Goal: Check status: Check status

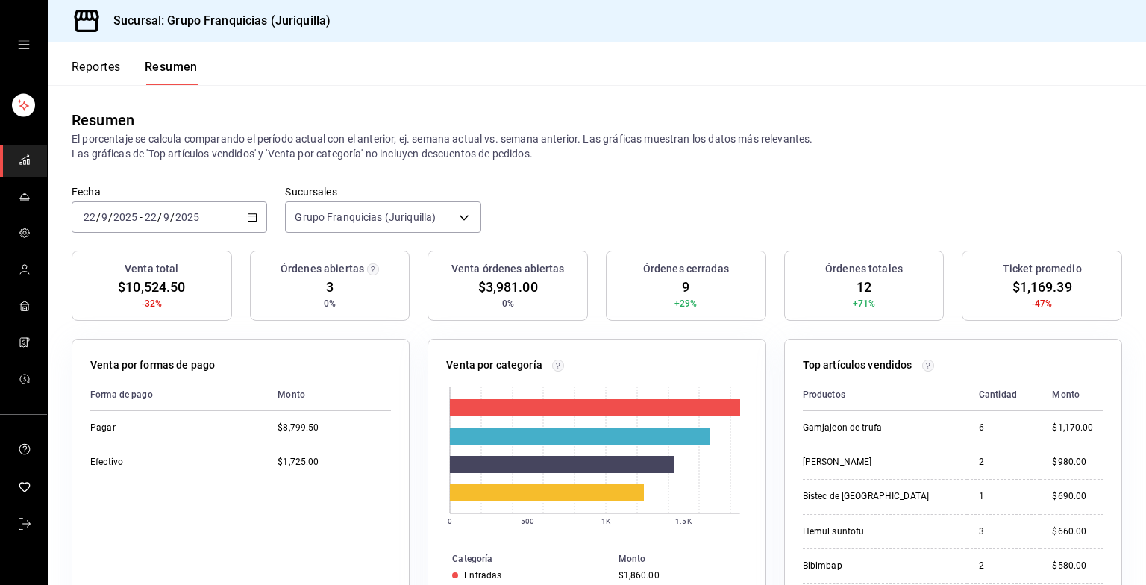
click at [204, 216] on div "2025-09-22 22 / 9 / 2025 - 2025-09-22 22 / 9 / 2025" at bounding box center [169, 216] width 195 height 31
click at [109, 263] on span "Hoy" at bounding box center [142, 262] width 116 height 16
click at [203, 227] on div "2025-09-22 22 / 9 / 2025 - 2025-09-22 22 / 9 / 2025" at bounding box center [169, 216] width 195 height 31
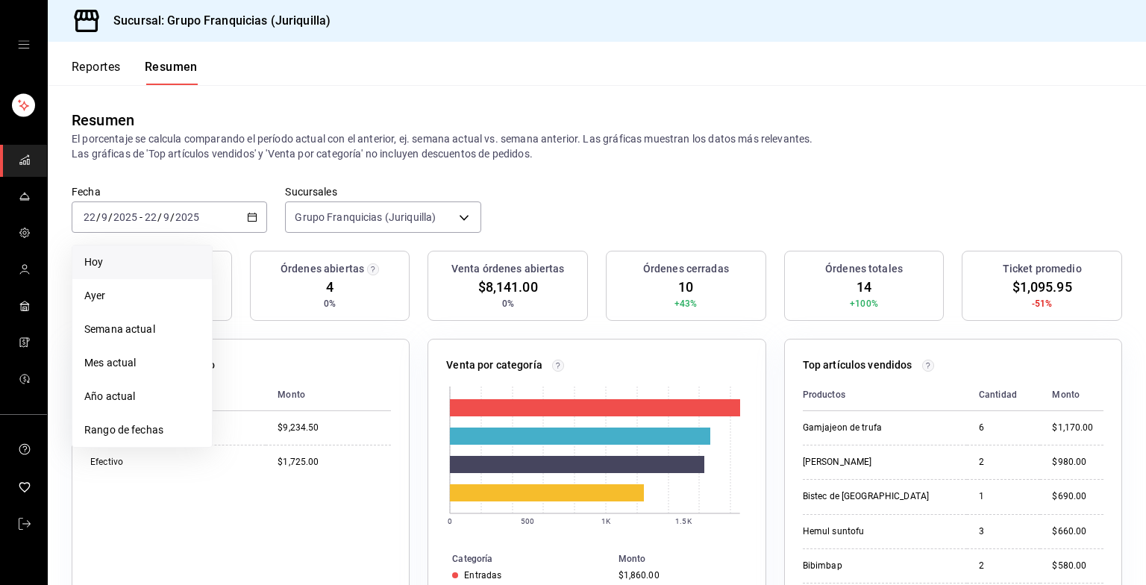
click at [98, 256] on span "Hoy" at bounding box center [142, 262] width 116 height 16
click at [211, 227] on div "2025-09-22 22 / 9 / 2025 - 2025-09-22 22 / 9 / 2025" at bounding box center [169, 216] width 195 height 31
click at [118, 269] on span "Hoy" at bounding box center [142, 262] width 116 height 16
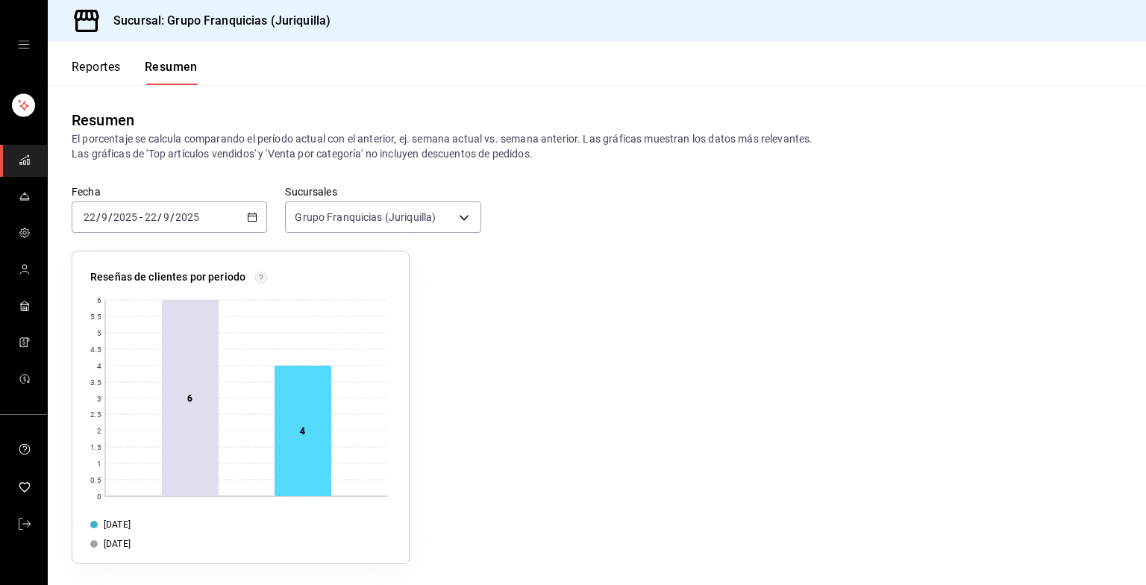
click at [250, 218] on icon "button" at bounding box center [252, 217] width 10 height 10
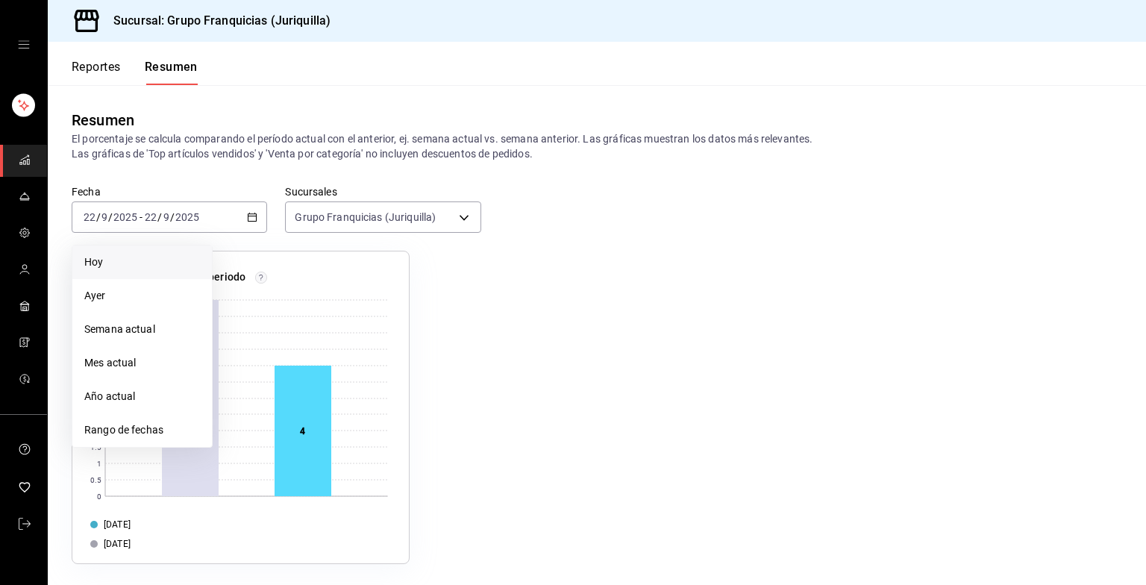
click at [101, 259] on span "Hoy" at bounding box center [142, 262] width 116 height 16
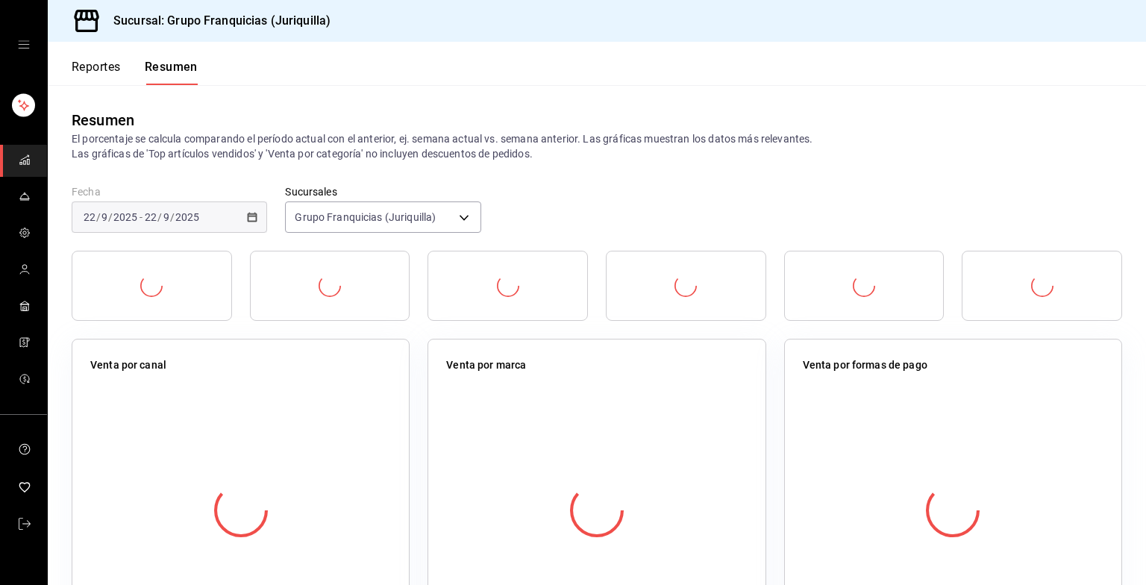
click at [128, 65] on div "Reportes Resumen" at bounding box center [135, 72] width 126 height 25
click at [107, 66] on font "Reportes" at bounding box center [96, 67] width 49 height 15
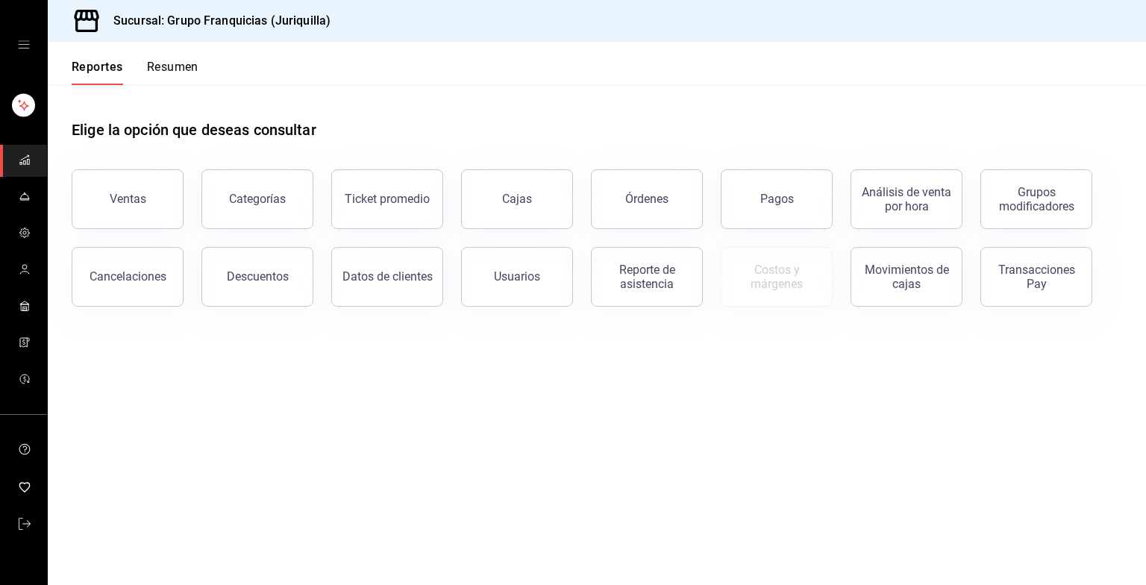
click at [184, 63] on font "Resumen" at bounding box center [172, 67] width 51 height 15
click at [169, 71] on button "Resumen" at bounding box center [172, 72] width 51 height 25
